Goal: Information Seeking & Learning: Learn about a topic

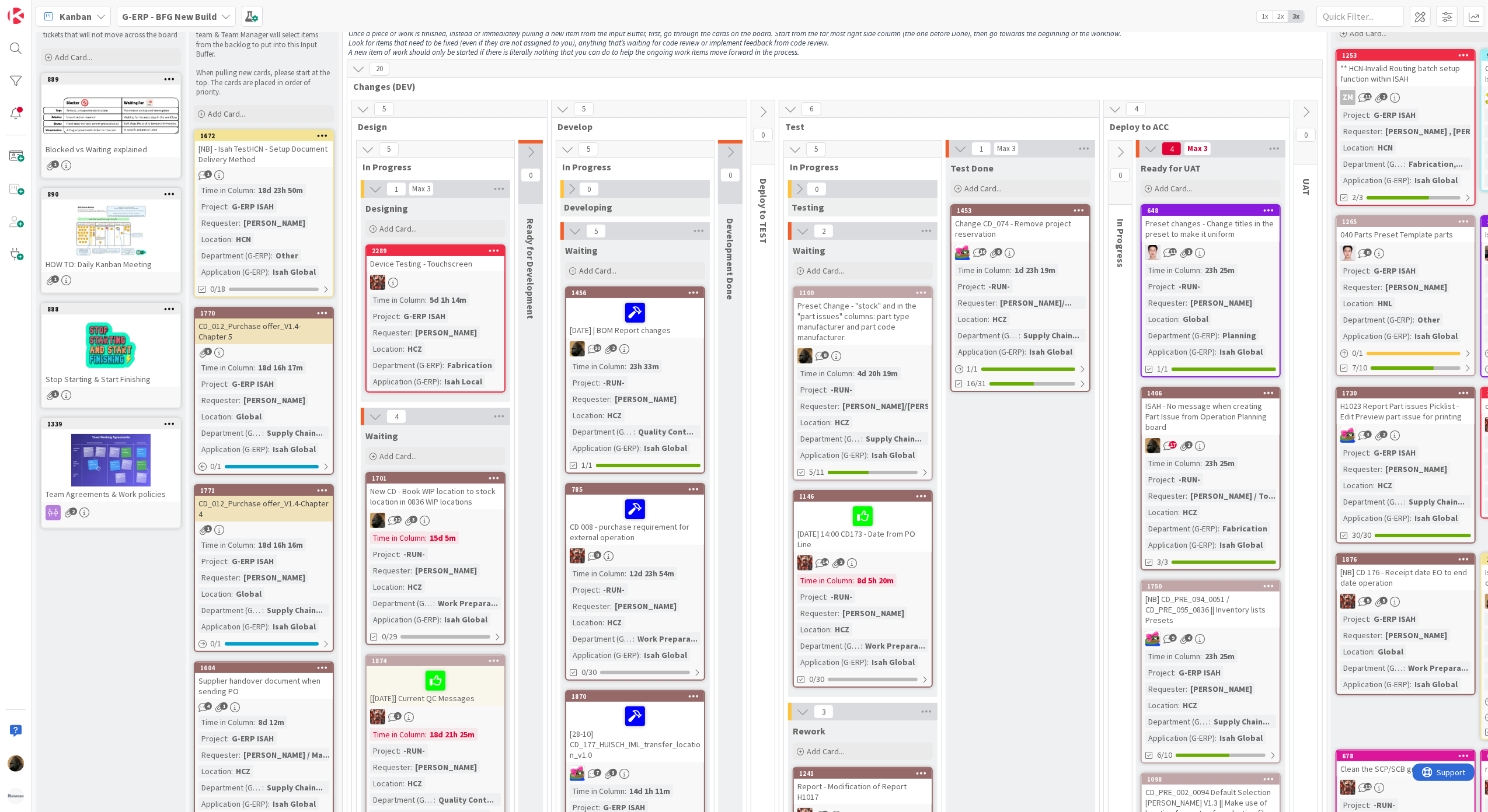
scroll to position [78, 0]
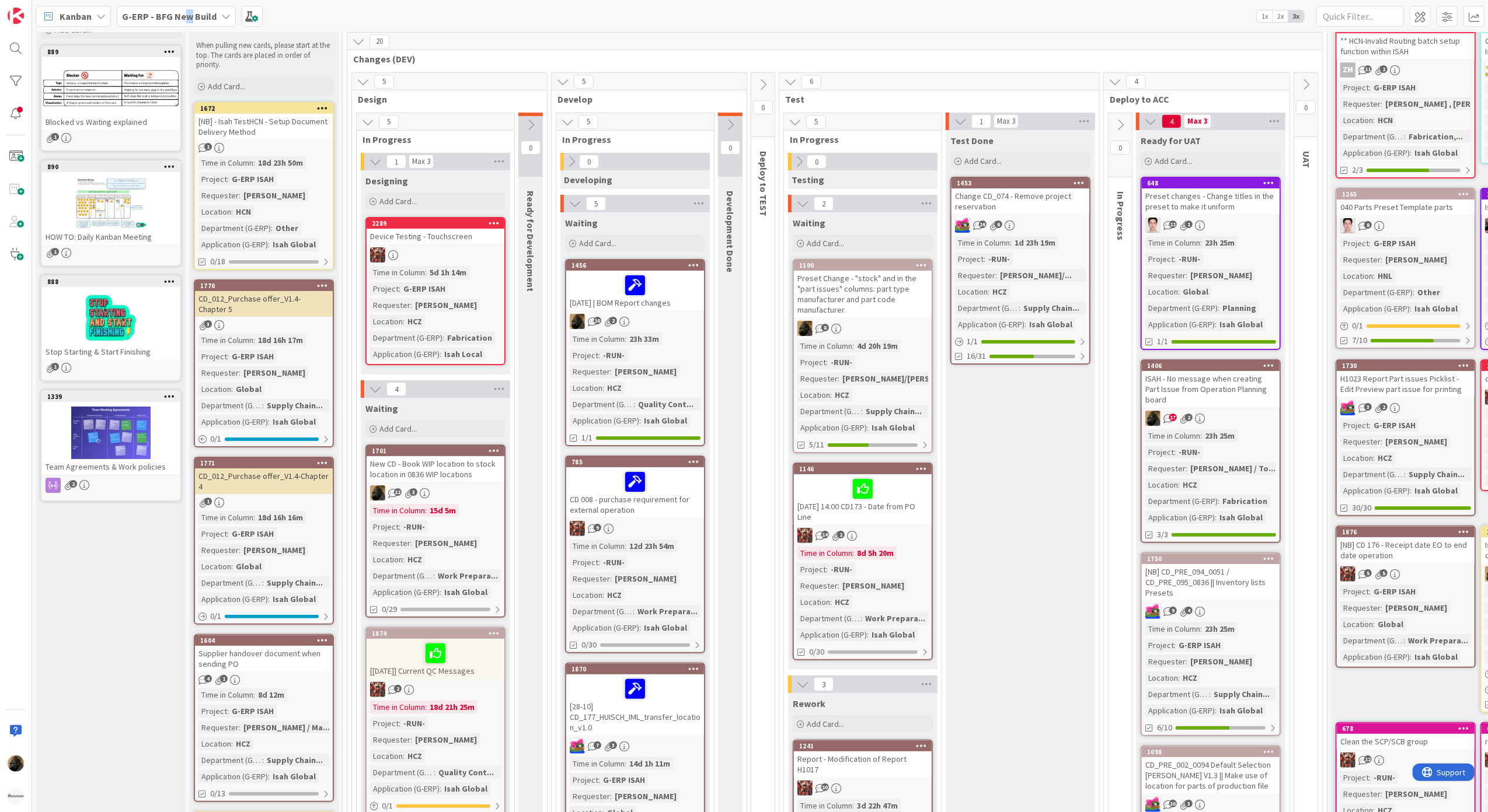
click at [185, 14] on b "G-ERP - BFG New Build" at bounding box center [169, 16] width 95 height 12
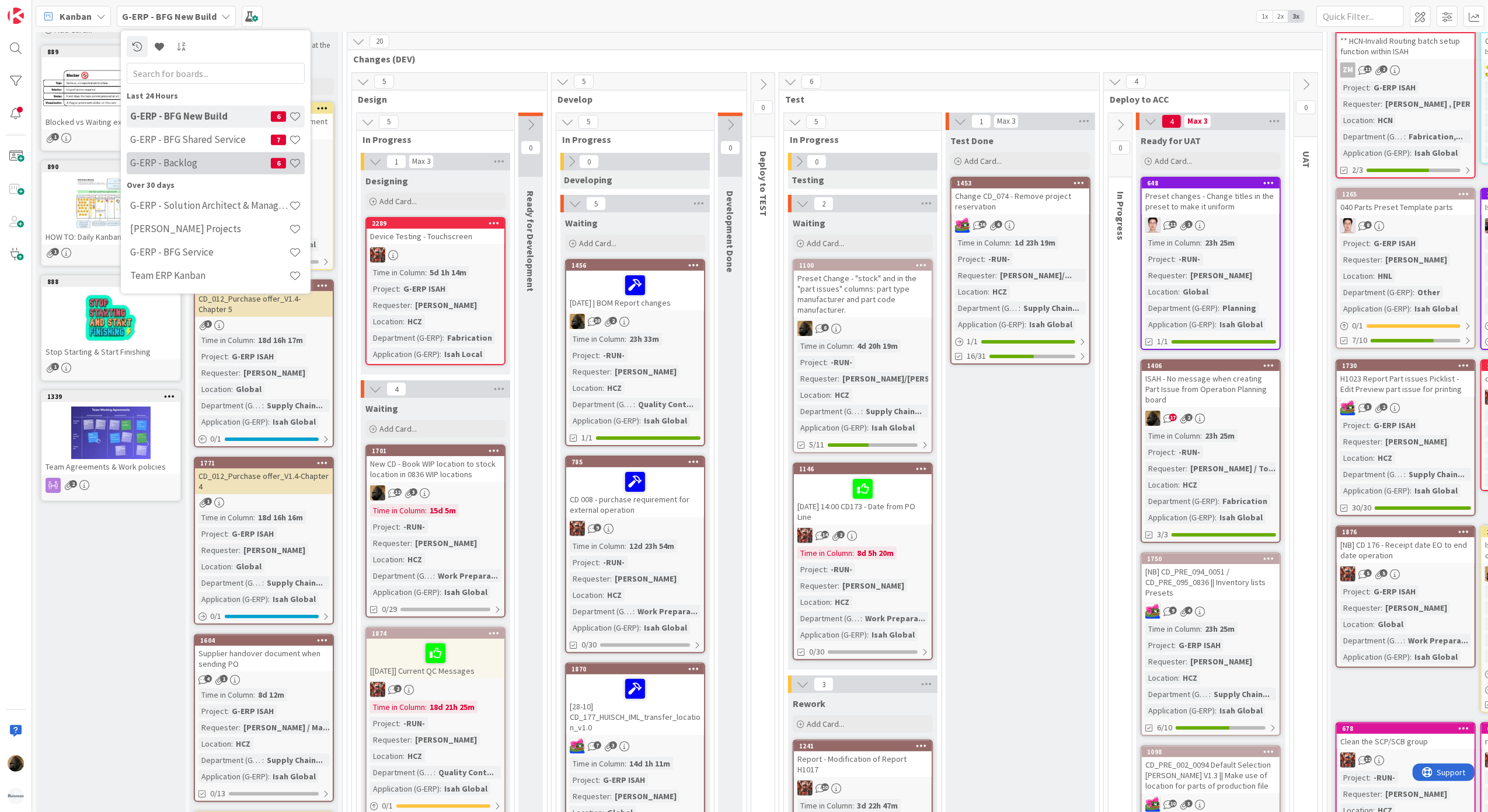
click at [180, 169] on div "G-ERP - Backlog 6" at bounding box center [215, 163] width 178 height 22
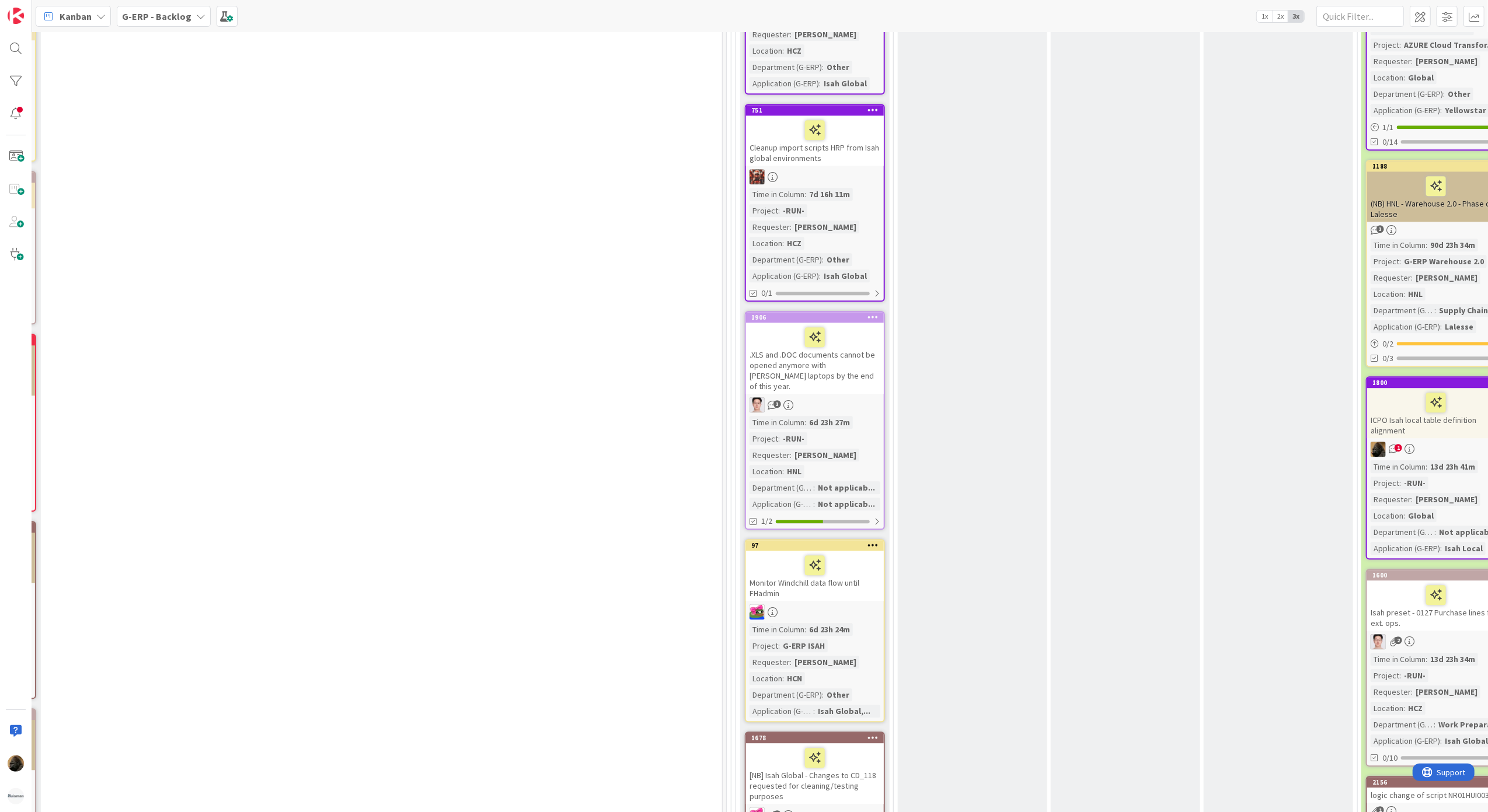
scroll to position [2645, 465]
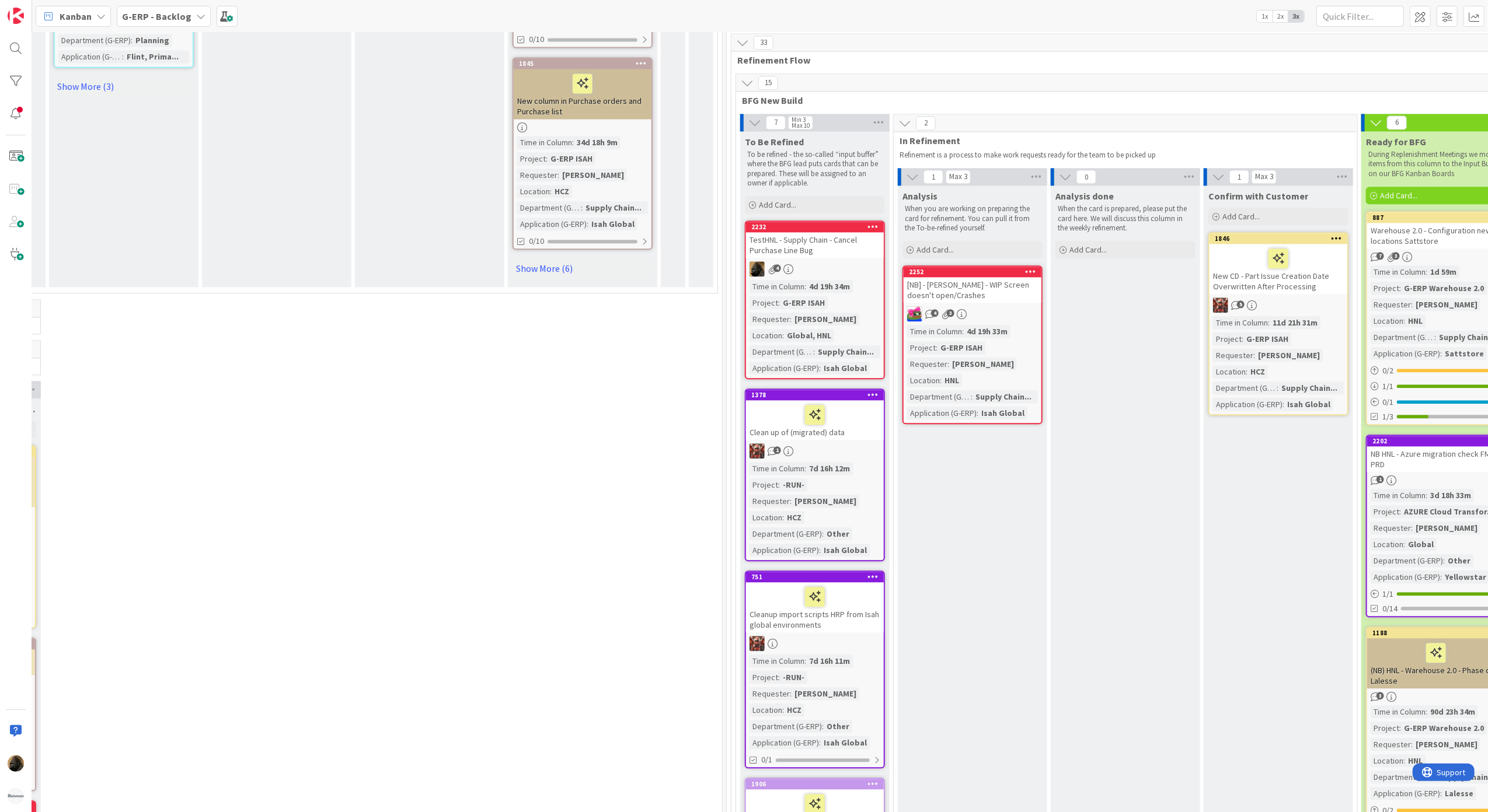
click at [776, 232] on div "TestHNL - Supply Chain - Cancel Purchase Line Bug" at bounding box center [815, 245] width 138 height 26
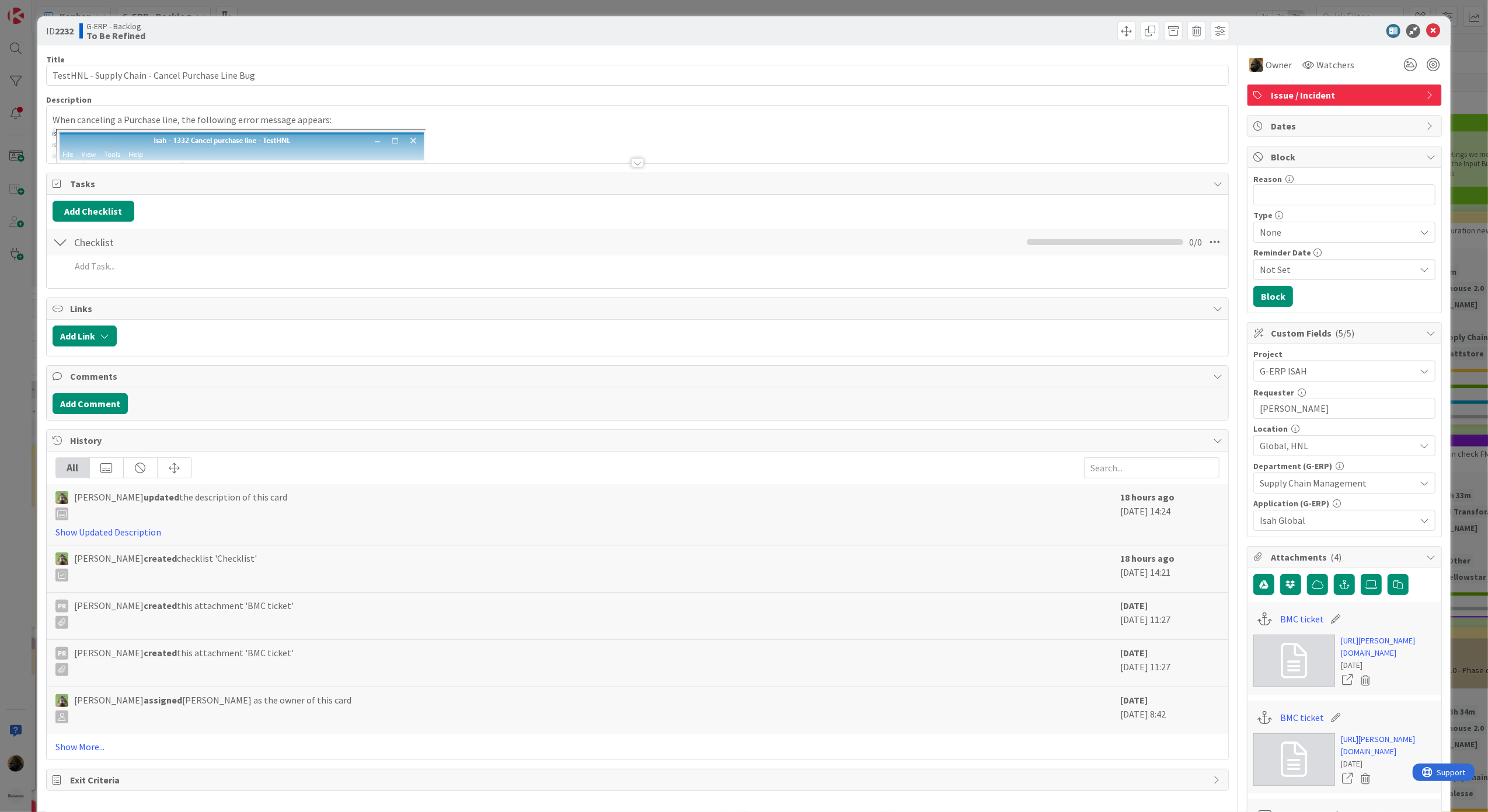
click at [635, 167] on div at bounding box center [637, 163] width 13 height 9
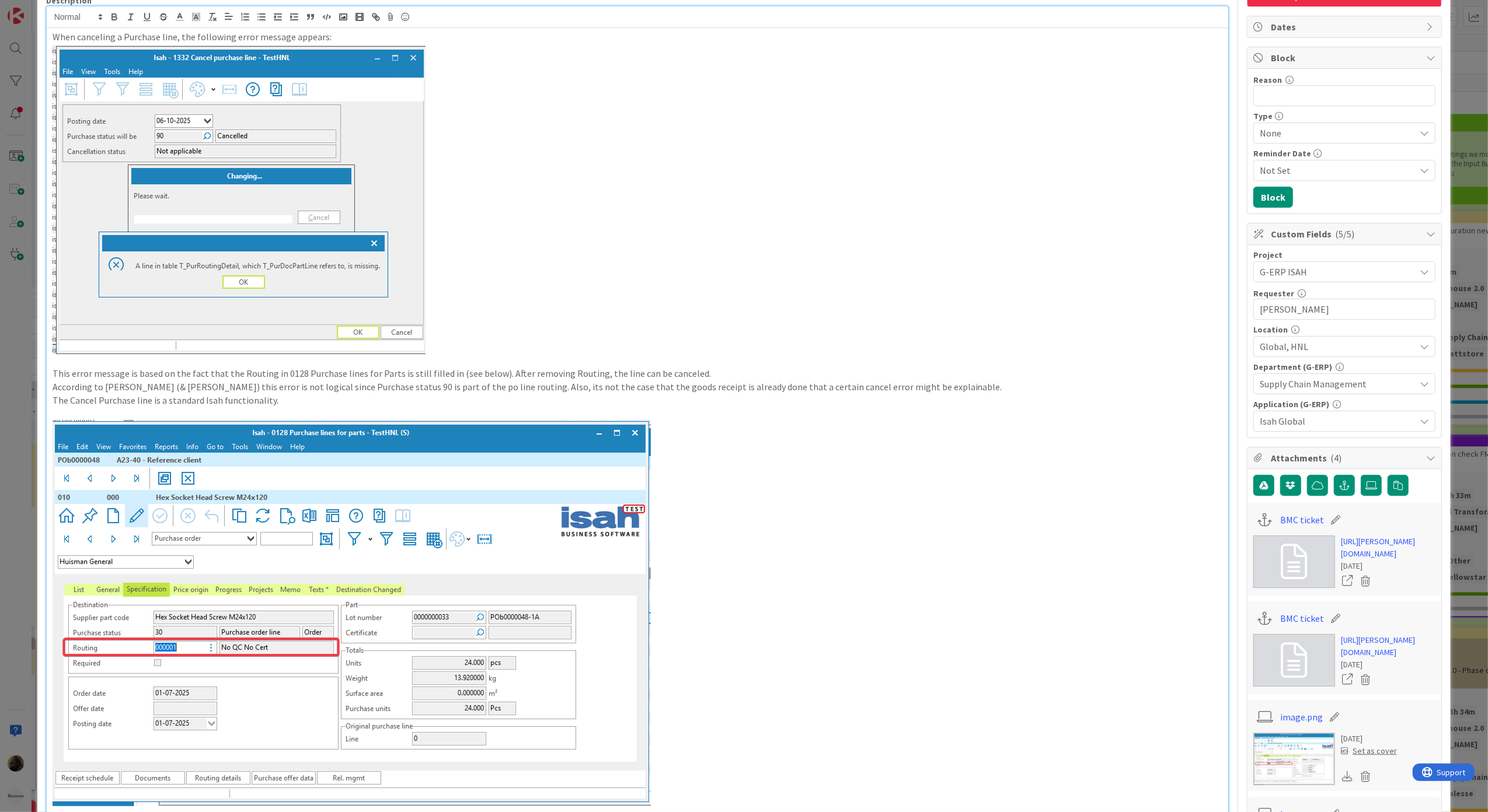
scroll to position [233, 0]
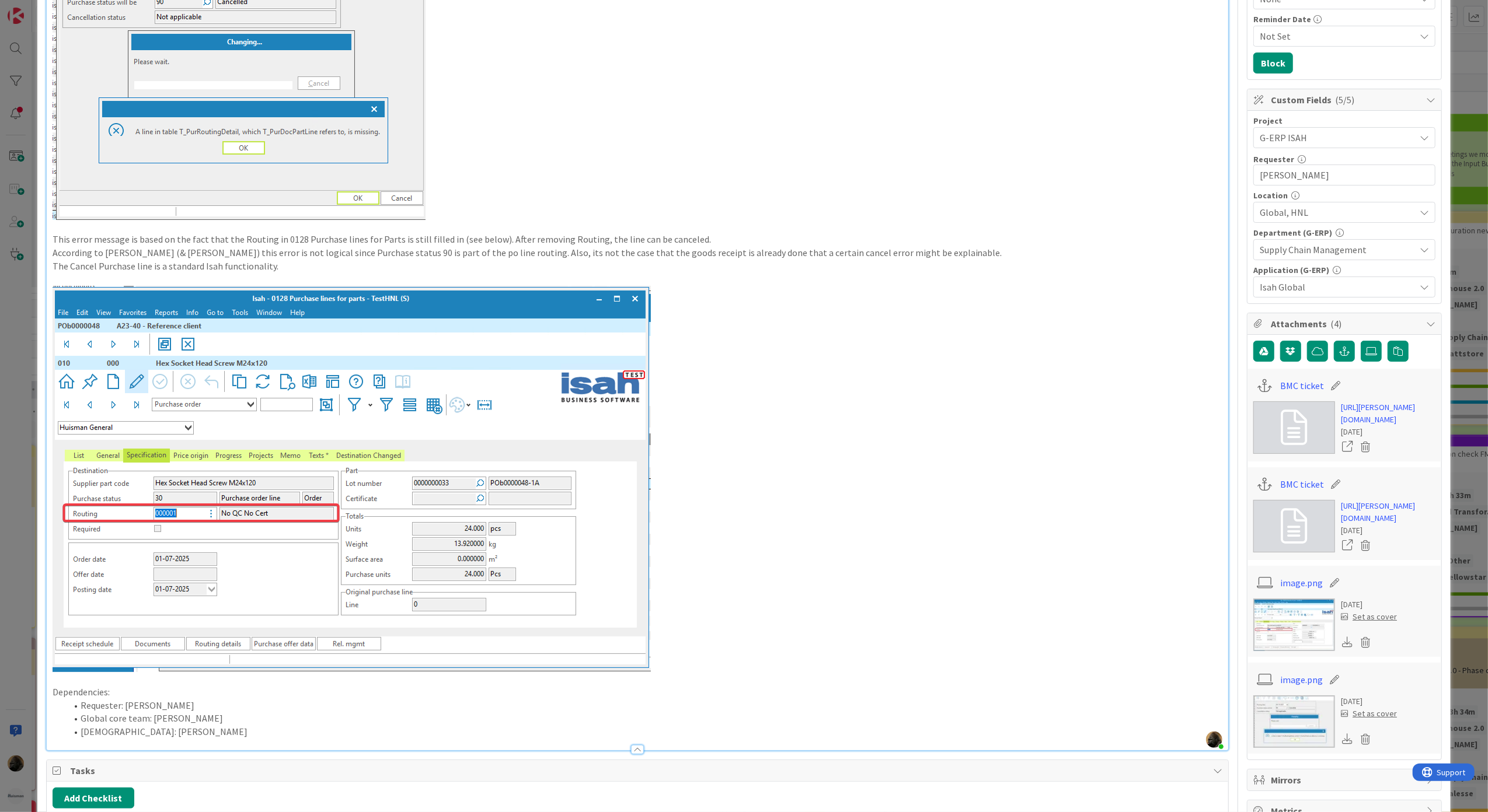
click at [302, 271] on p "The Cancel Purchase line is a standard Isah functionality." at bounding box center [638, 266] width 1171 height 14
click at [890, 254] on p "According to [PERSON_NAME] (& [PERSON_NAME]) this error is not logical since Pu…" at bounding box center [638, 253] width 1171 height 14
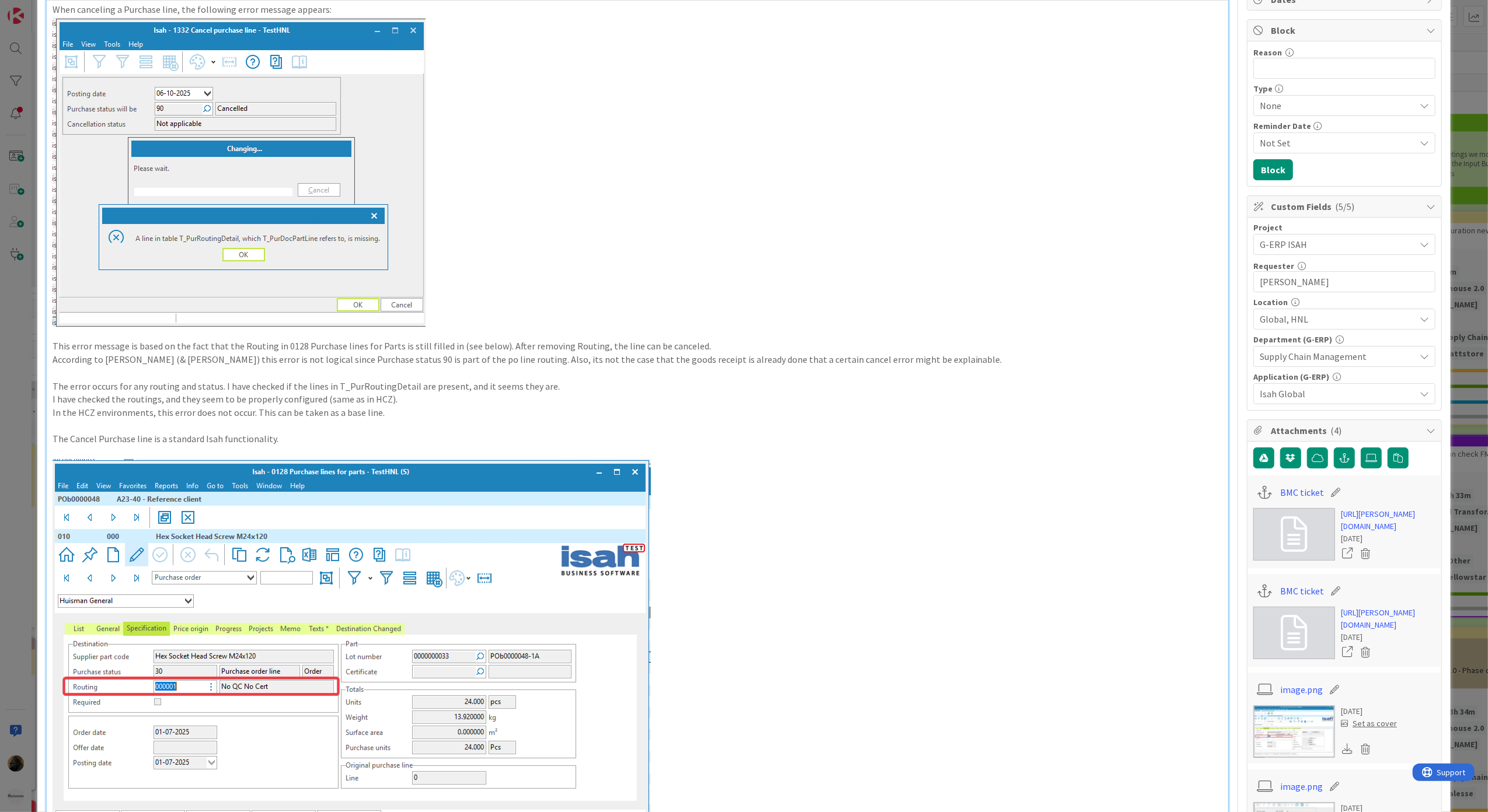
scroll to position [0, 0]
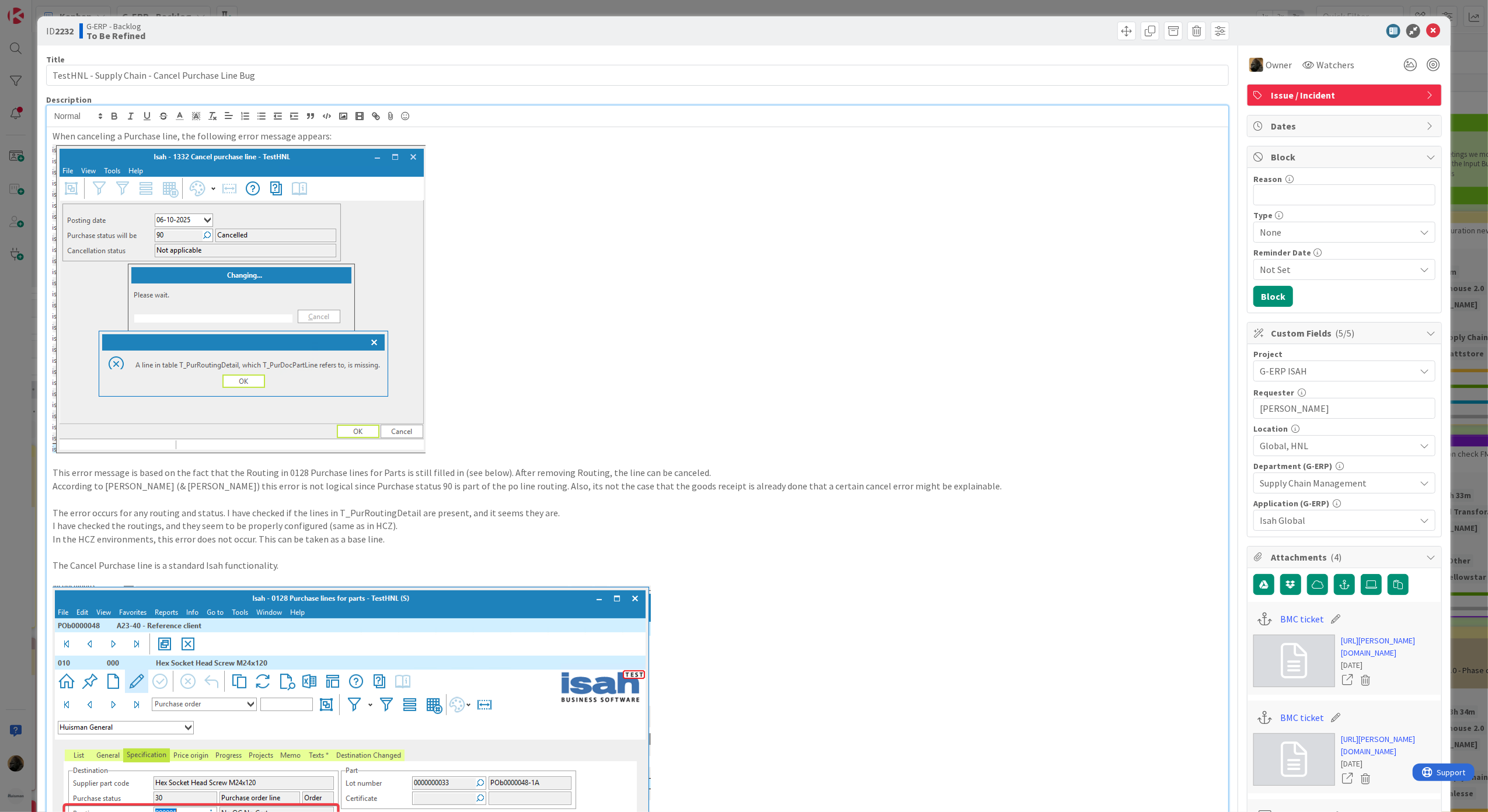
click at [741, 21] on div at bounding box center [935, 30] width 589 height 19
click at [1426, 31] on icon at bounding box center [1433, 31] width 14 height 14
